Goal: Information Seeking & Learning: Learn about a topic

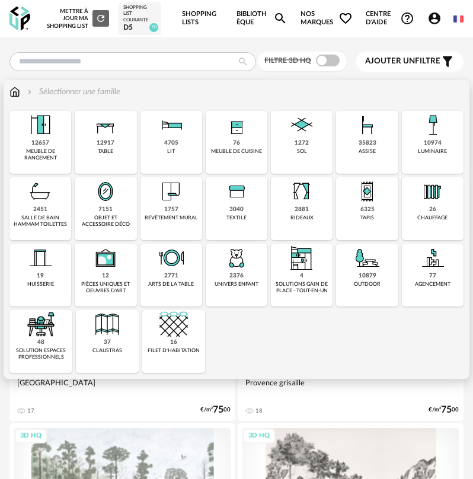
click at [361, 148] on div "assise" at bounding box center [367, 151] width 17 height 7
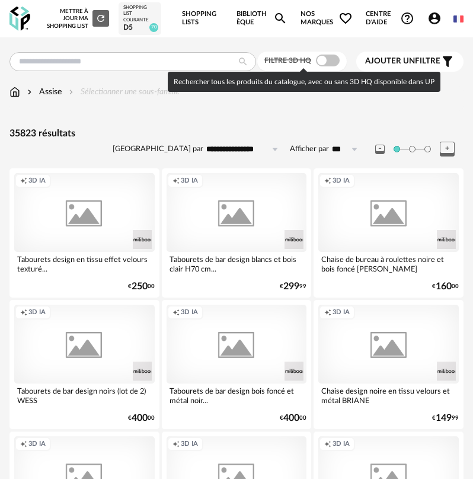
click at [324, 62] on span at bounding box center [328, 61] width 24 height 12
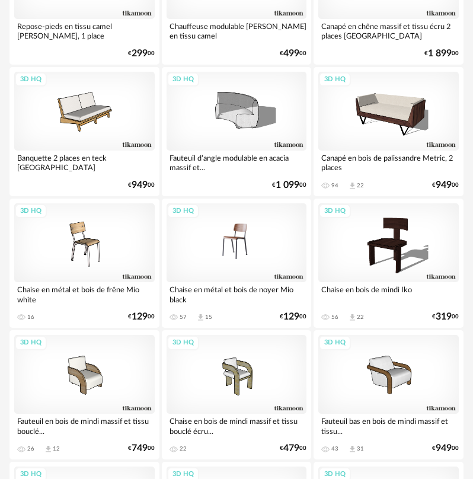
scroll to position [237, 0]
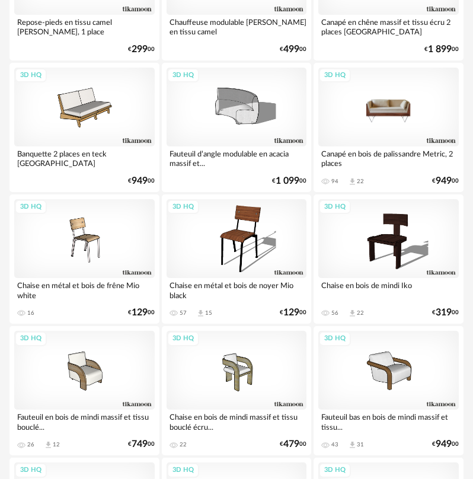
click at [381, 110] on div "3D HQ" at bounding box center [388, 107] width 141 height 79
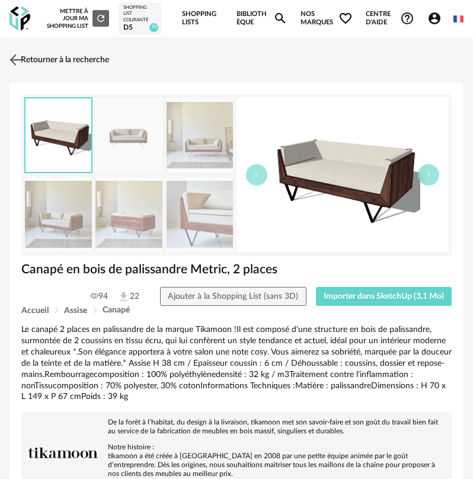
click at [12, 60] on img at bounding box center [15, 59] width 17 height 17
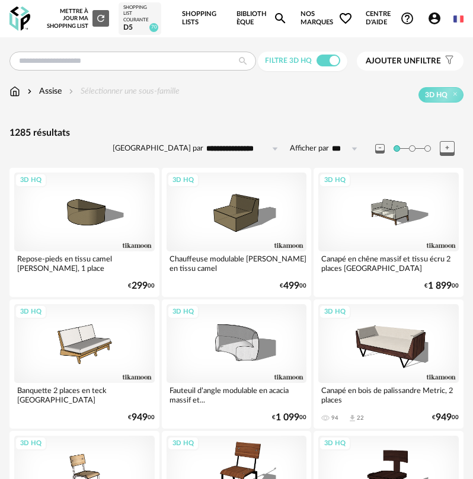
click at [399, 66] on span "Ajouter un filtre" at bounding box center [403, 61] width 75 height 10
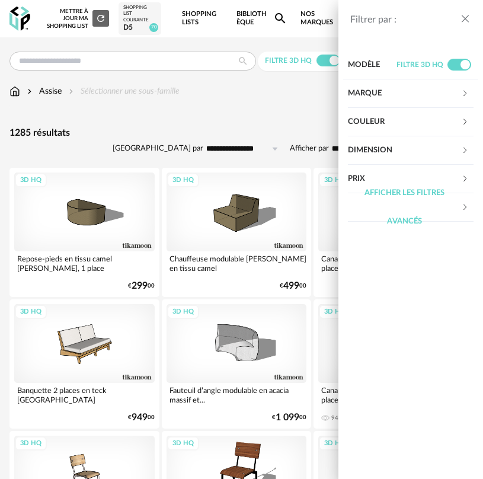
click at [385, 179] on div "Afficher les filtres avancés" at bounding box center [405, 207] width 114 height 57
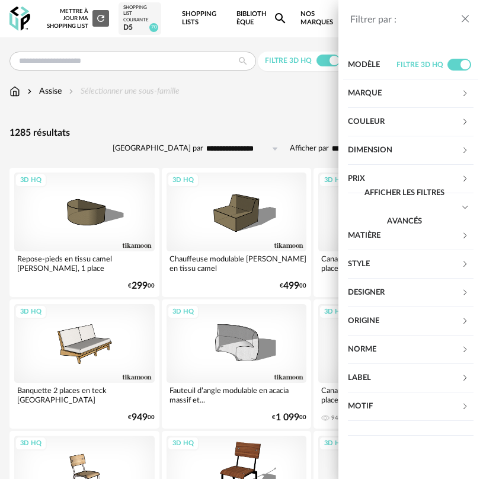
click at [458, 205] on div "Afficher les filtres avancés" at bounding box center [405, 207] width 114 height 57
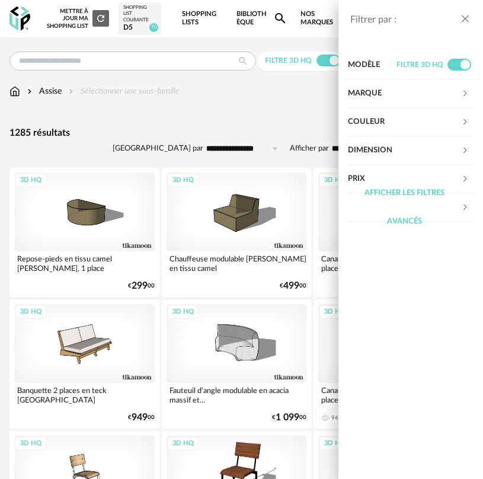
click at [453, 205] on div "Afficher les filtres avancés" at bounding box center [405, 207] width 114 height 57
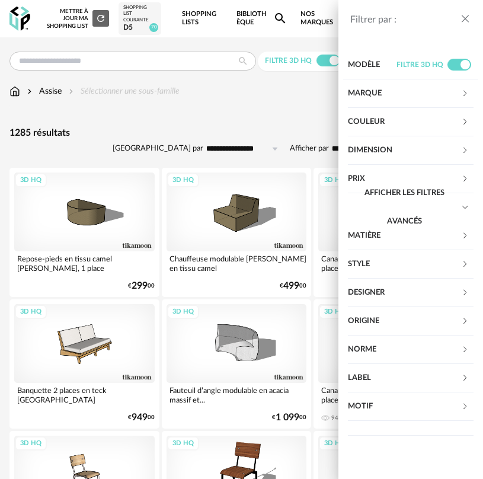
click at [383, 179] on div "Afficher les filtres avancés" at bounding box center [405, 207] width 114 height 57
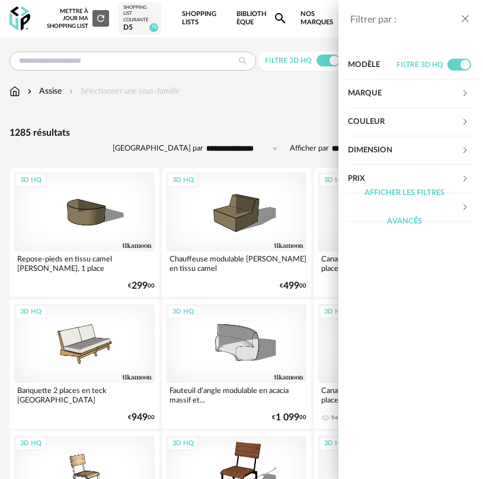
click at [383, 178] on div "Prix" at bounding box center [405, 179] width 114 height 28
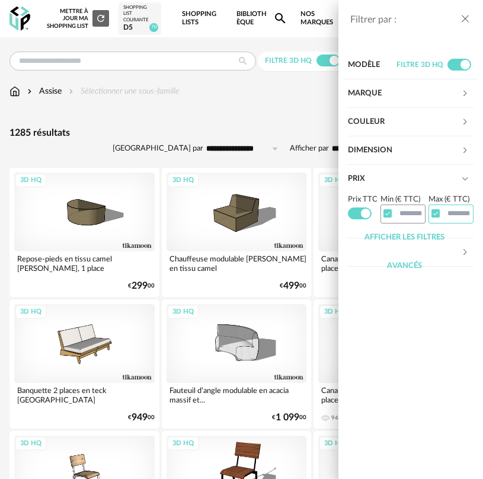
click at [441, 218] on input "text" at bounding box center [451, 214] width 45 height 18
click at [438, 215] on span at bounding box center [436, 213] width 8 height 8
click at [394, 239] on div "Afficher les filtres avancés" at bounding box center [405, 252] width 114 height 57
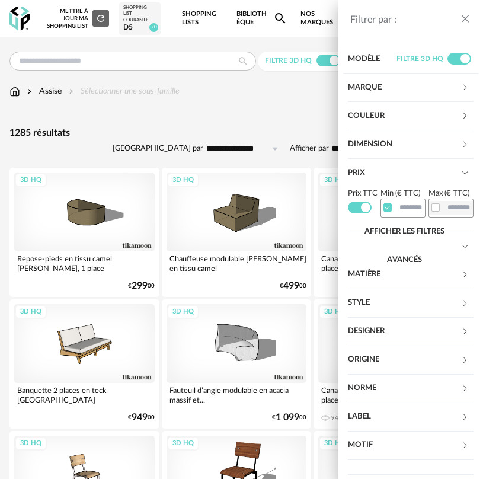
scroll to position [17, 0]
click at [398, 257] on div "Afficher les filtres avancés" at bounding box center [405, 246] width 114 height 57
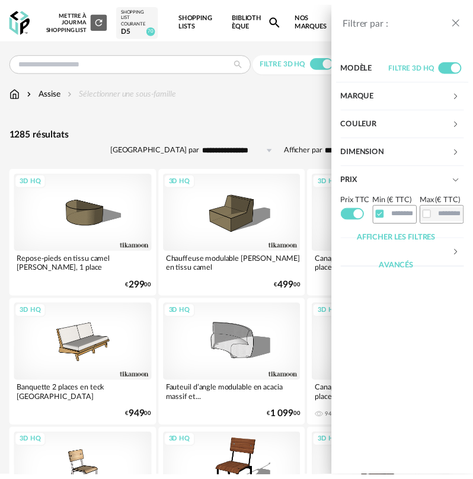
scroll to position [0, 0]
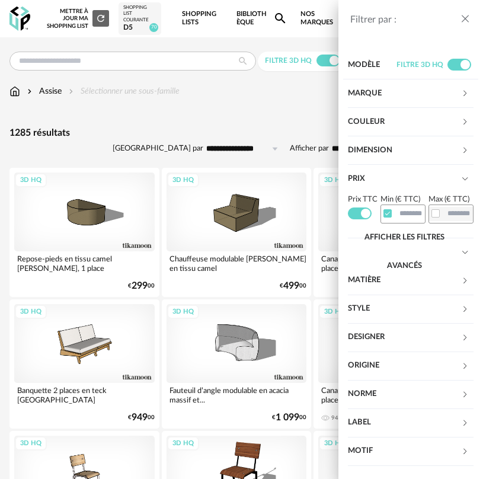
click at [266, 115] on div "Filtrer par : Modèle Filtre 3D HQ Marque &tradition 0 101 Copenhagen 0 366 Conc…" at bounding box center [241, 239] width 483 height 479
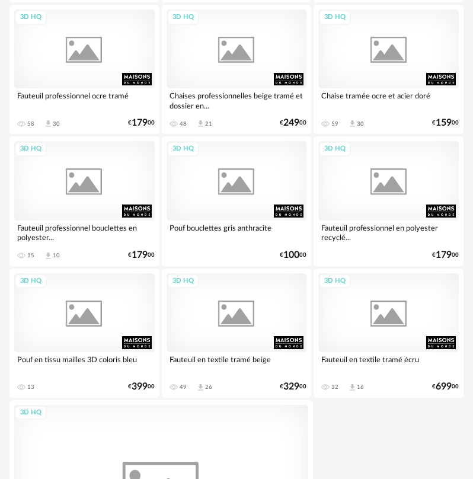
scroll to position [4328, 0]
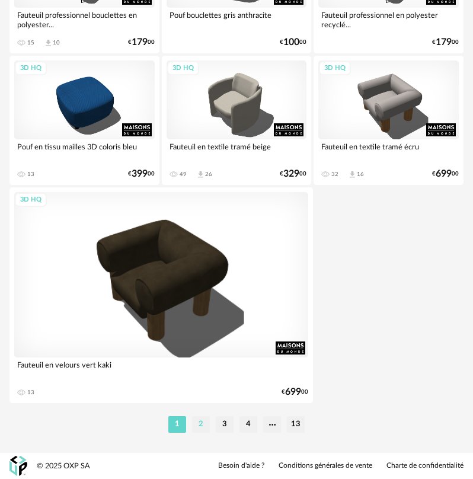
click at [200, 427] on li "2" at bounding box center [201, 424] width 18 height 17
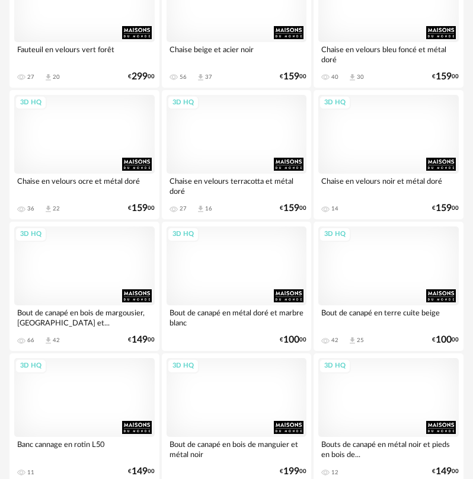
scroll to position [1483, 0]
